Goal: Task Accomplishment & Management: Use online tool/utility

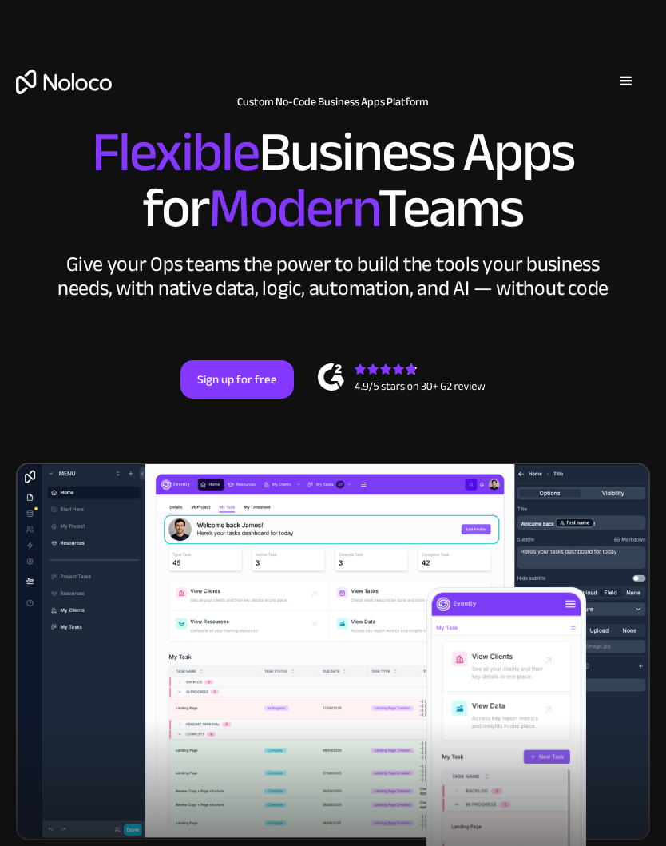
click at [640, 71] on div "menu" at bounding box center [626, 82] width 48 height 48
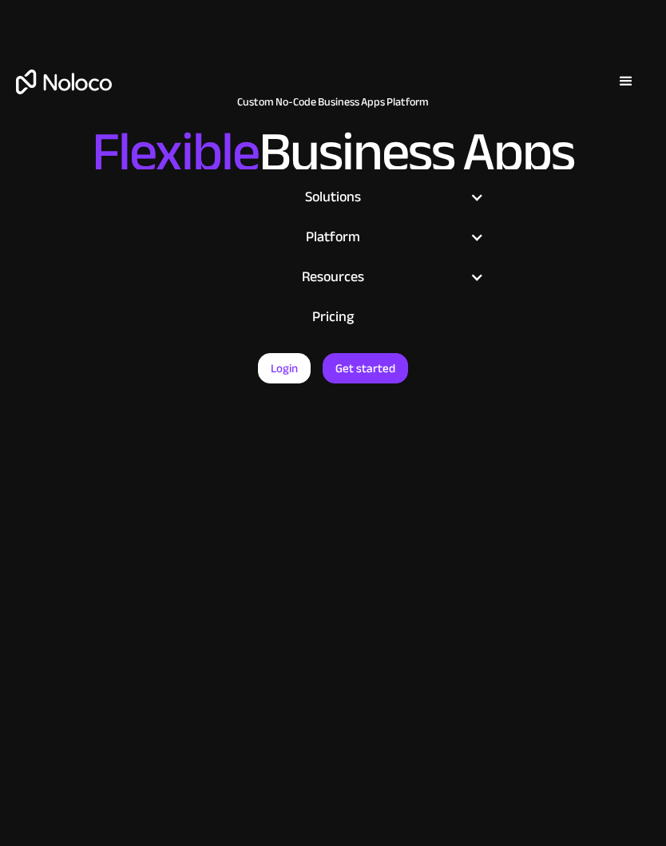
click at [288, 372] on link "Login" at bounding box center [284, 368] width 53 height 30
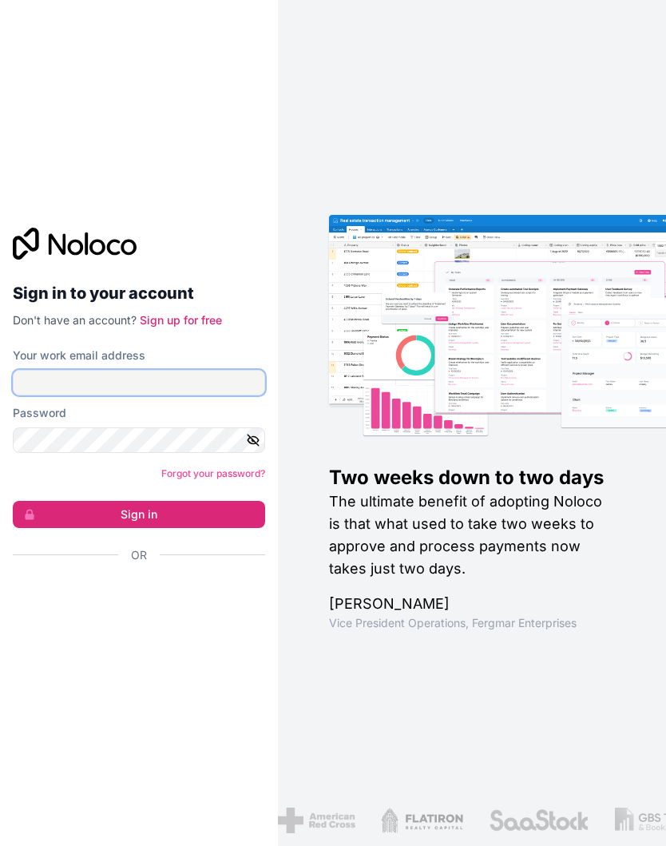
click at [238, 395] on input "Your work email address" at bounding box center [139, 383] width 252 height 26
type input "contact@rowancountymugshots.com"
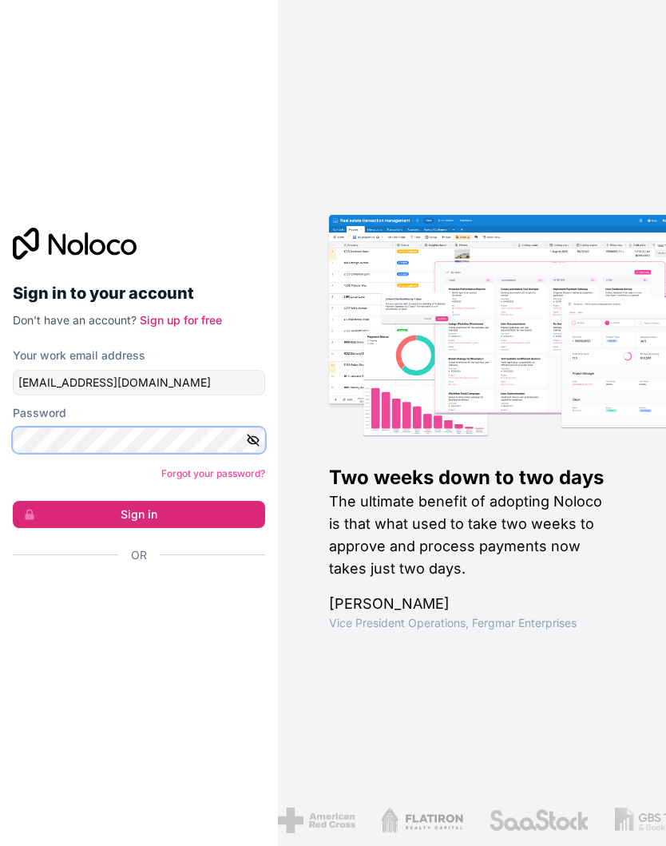
click at [138, 528] on button "Sign in" at bounding box center [139, 514] width 252 height 27
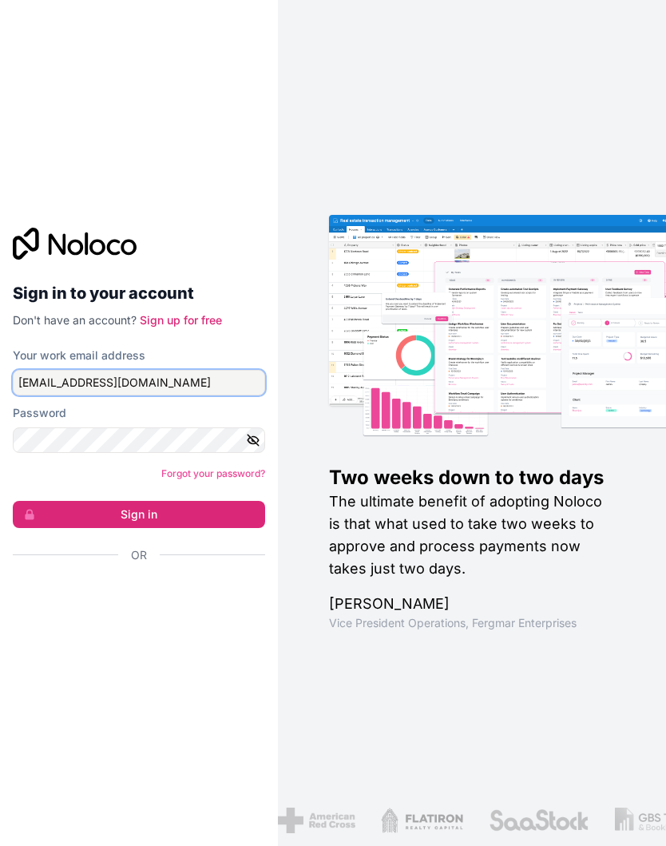
click at [138, 528] on button "Sign in" at bounding box center [139, 514] width 252 height 27
click at [209, 528] on button "Sign in" at bounding box center [139, 514] width 252 height 27
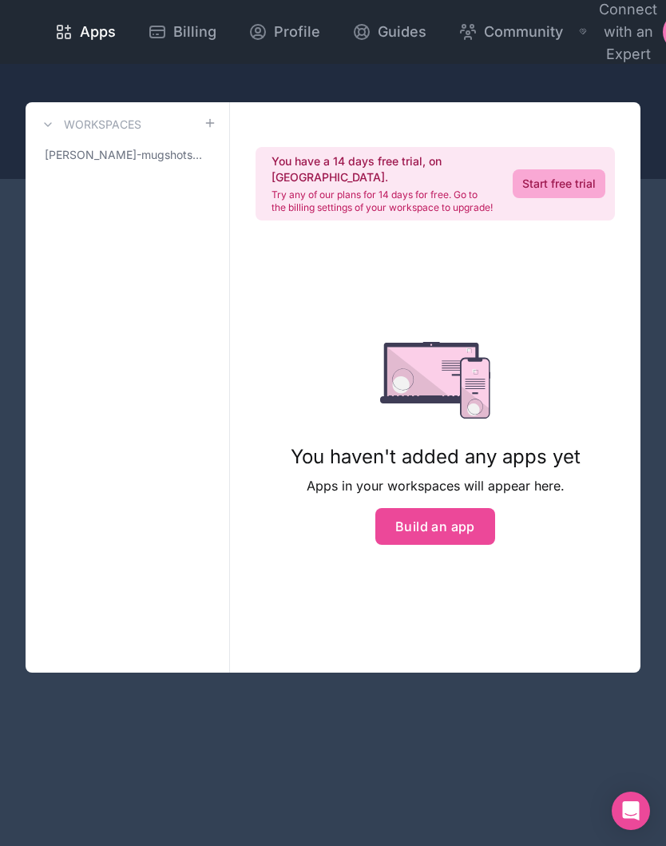
click at [448, 525] on button "Build an app" at bounding box center [435, 526] width 120 height 37
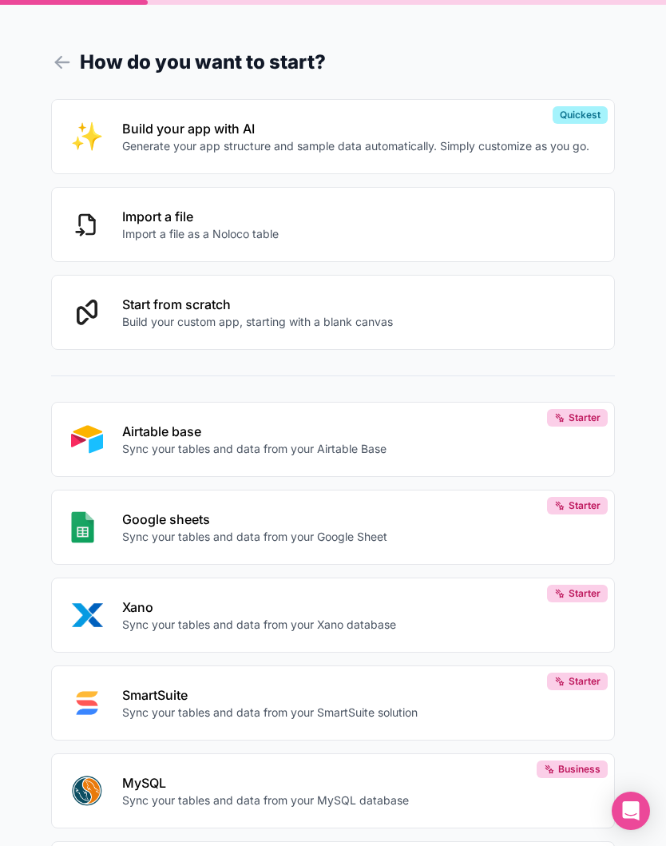
click at [506, 439] on button "Airtable base Sync your tables and data from your Airtable Base Starter" at bounding box center [333, 439] width 564 height 75
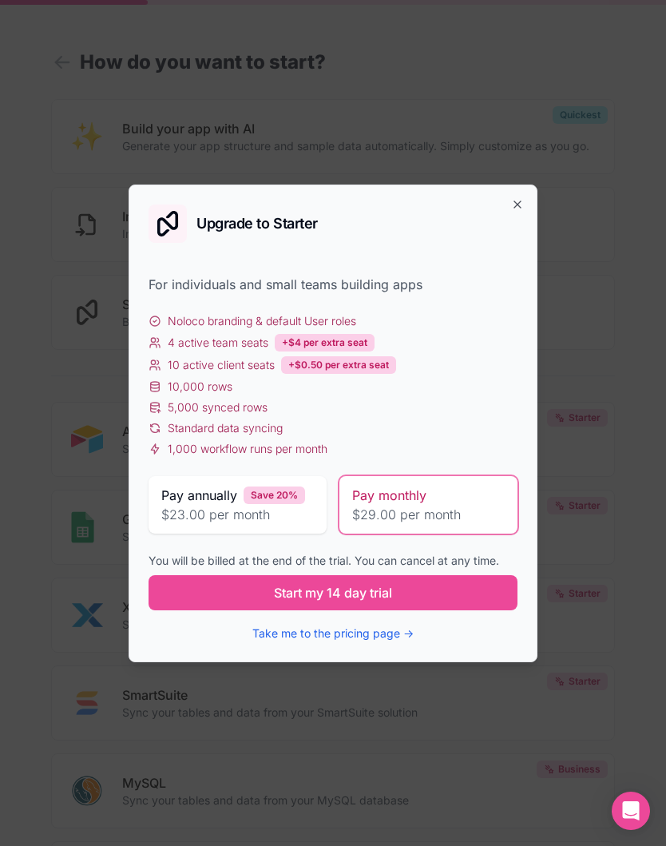
click at [486, 594] on button "Start my 14 day trial" at bounding box center [333, 592] width 369 height 35
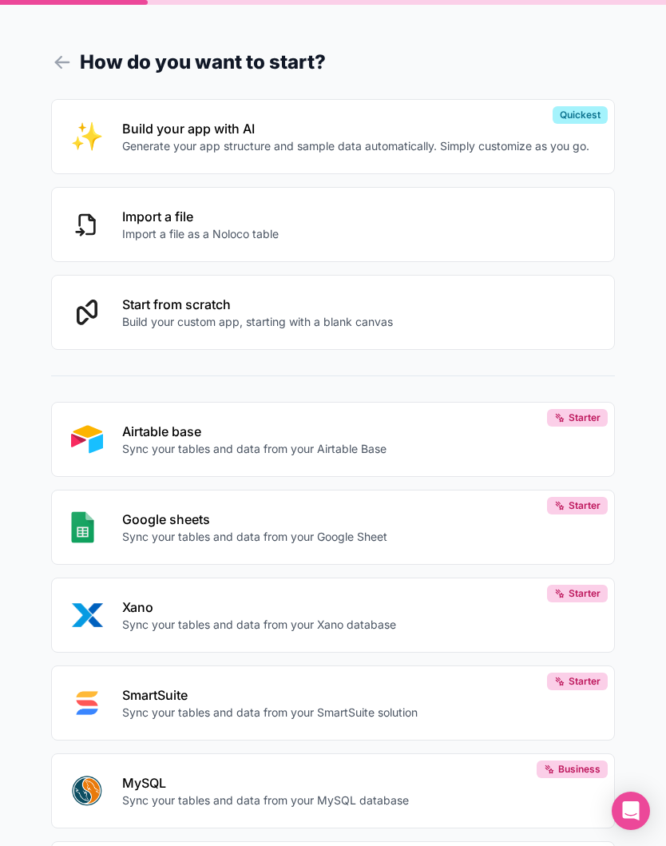
click at [528, 309] on button "Start from scratch Build your custom app, starting with a blank canvas" at bounding box center [333, 312] width 564 height 75
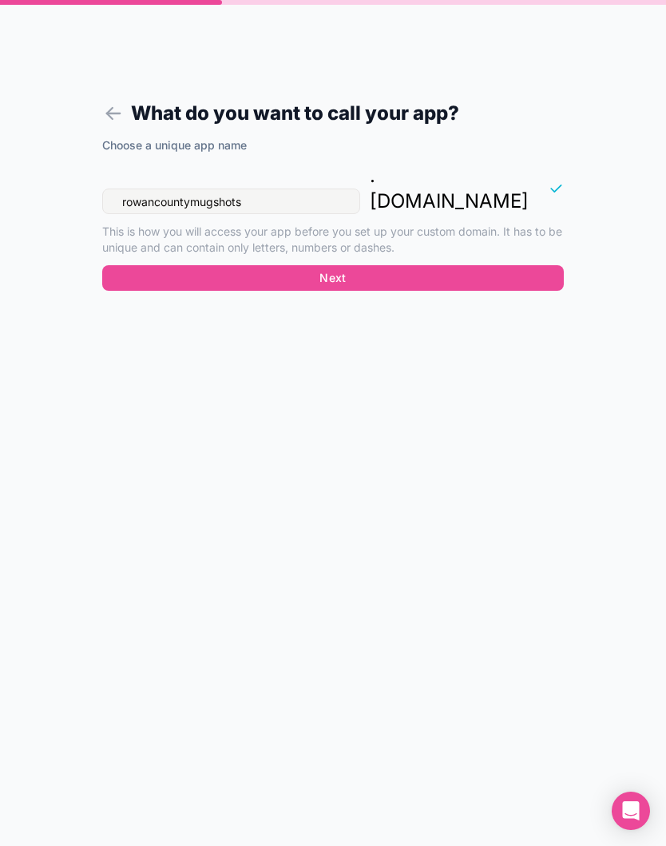
click at [518, 265] on button "Next" at bounding box center [333, 278] width 462 height 26
